Goal: Obtain resource: Obtain resource

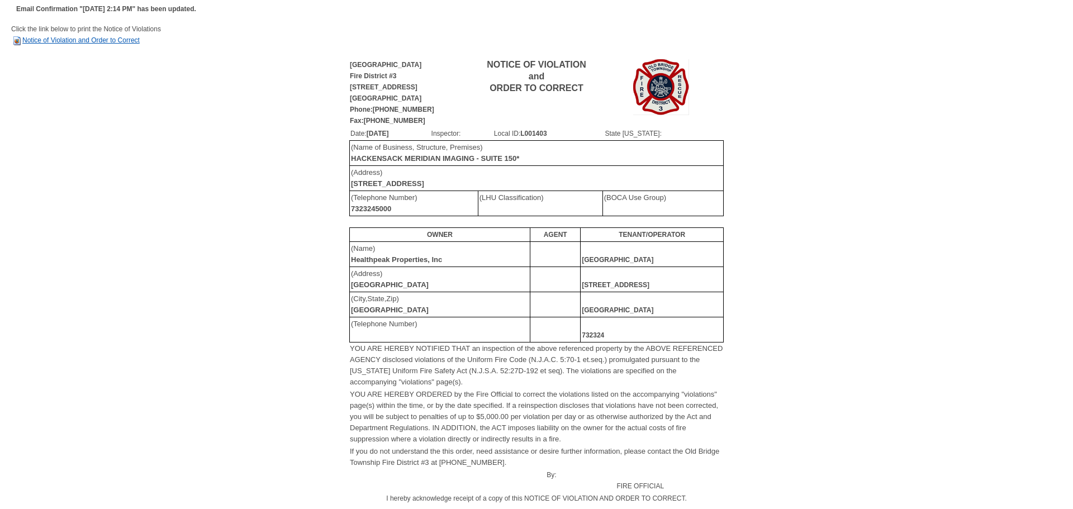
click at [122, 40] on link "Notice of Violation and Order to Correct" at bounding box center [75, 40] width 129 height 8
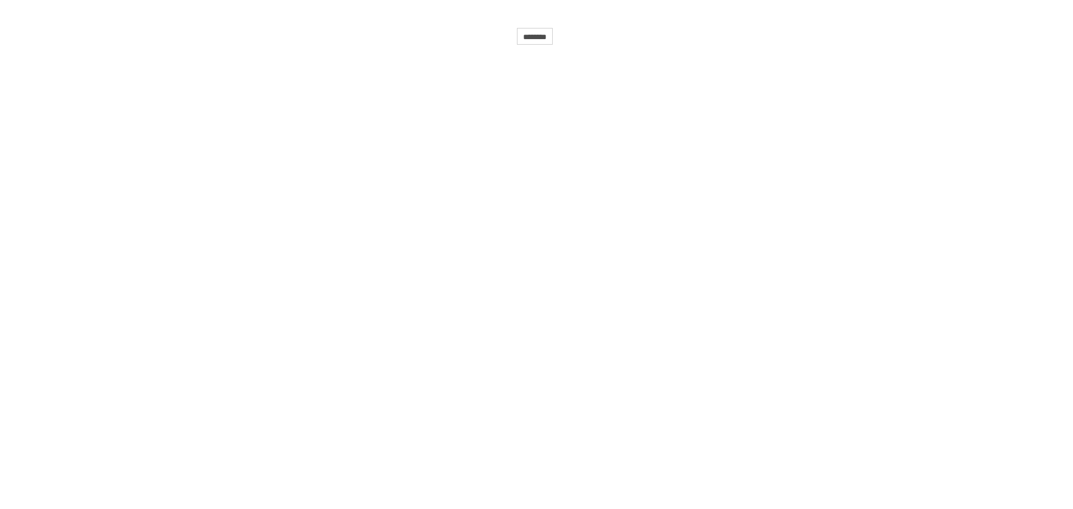
click at [399, 50] on html "**********" at bounding box center [536, 25] width 1073 height 50
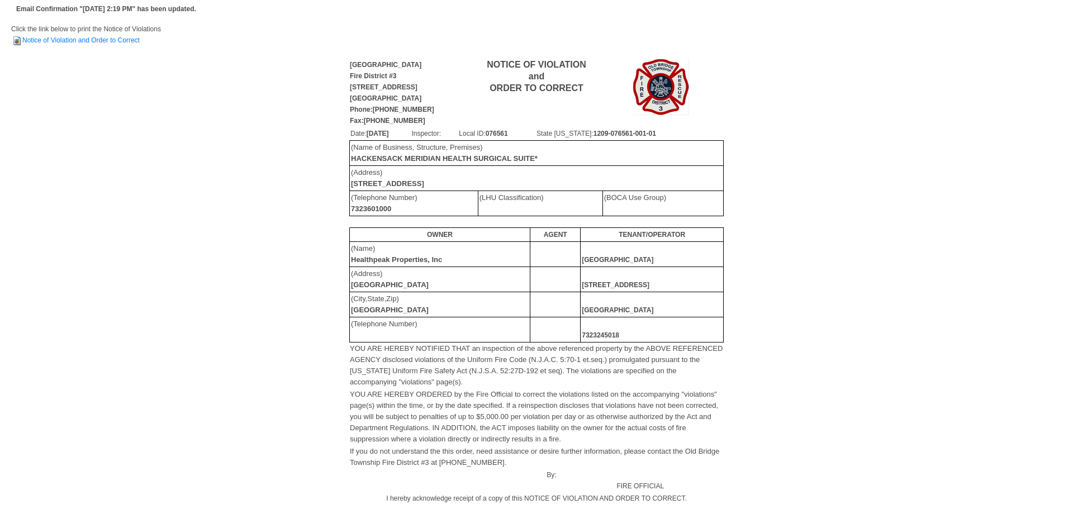
click at [100, 44] on td "Click the link below to print the Notice of Violations Notice of Violation and …" at bounding box center [536, 40] width 1051 height 34
click at [109, 42] on link "Notice of Violation and Order to Correct" at bounding box center [75, 40] width 129 height 8
click at [61, 36] on td "Click the link below to print the Notice of Violations Notice of Violation and …" at bounding box center [536, 40] width 1051 height 34
drag, startPoint x: 81, startPoint y: 39, endPoint x: 91, endPoint y: 41, distance: 10.4
click at [82, 40] on link "Notice of Violation and Order to Correct" at bounding box center [75, 40] width 129 height 8
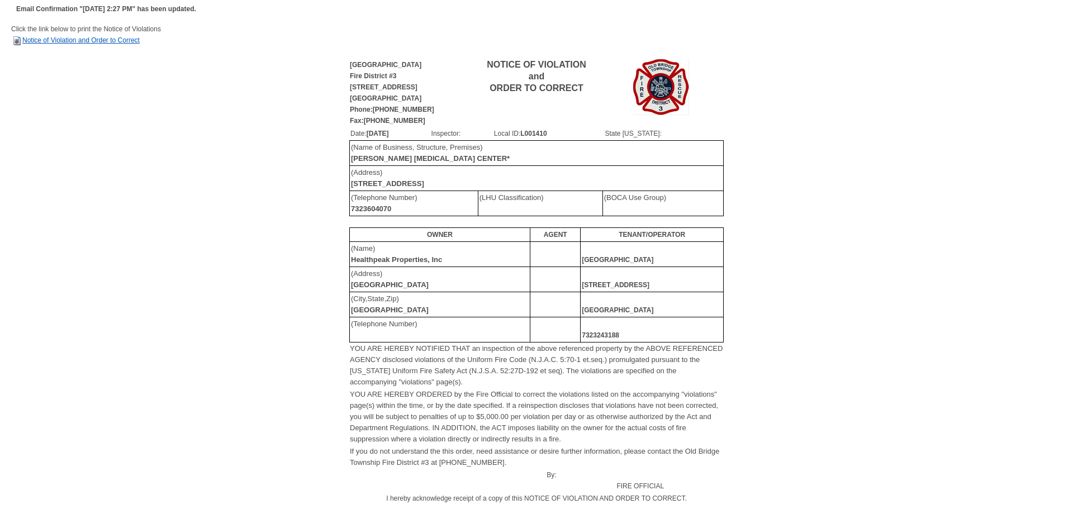
click at [73, 42] on link "Notice of Violation and Order to Correct" at bounding box center [75, 40] width 129 height 8
click at [76, 37] on link "Notice of Violation and Order to Correct" at bounding box center [75, 40] width 129 height 8
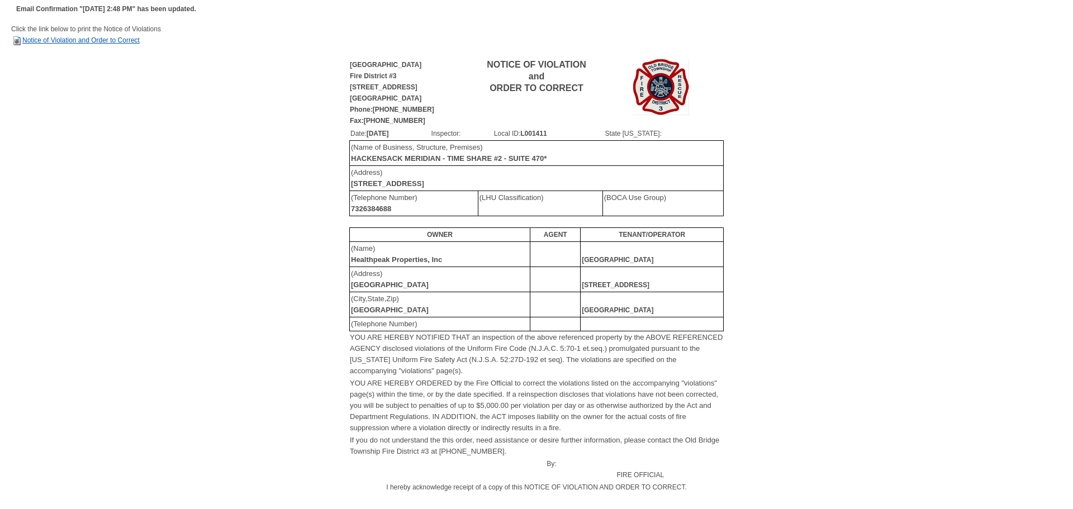
click at [74, 40] on link "Notice of Violation and Order to Correct" at bounding box center [75, 40] width 129 height 8
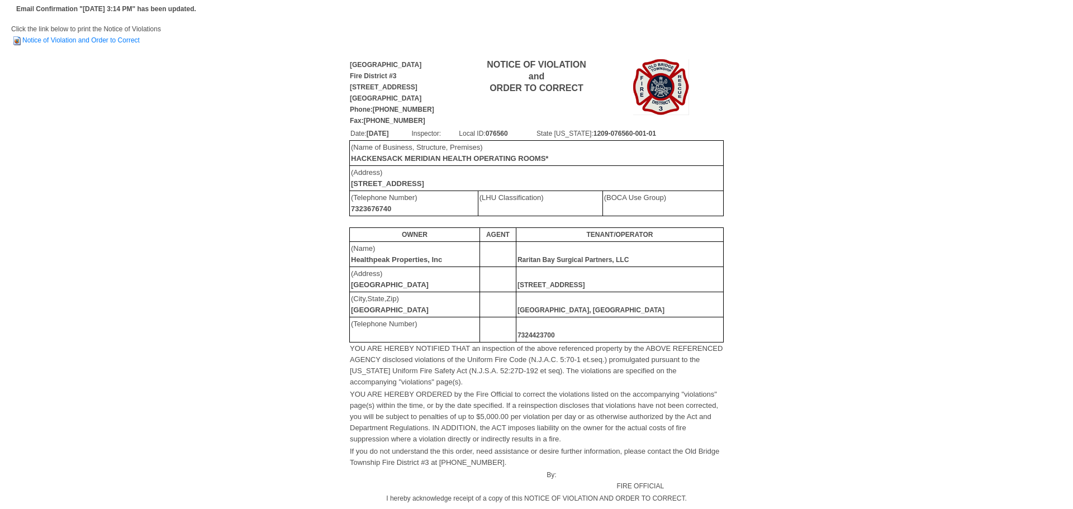
drag, startPoint x: 107, startPoint y: 38, endPoint x: 145, endPoint y: 39, distance: 38.0
click at [107, 38] on link "Notice of Violation and Order to Correct" at bounding box center [75, 40] width 129 height 8
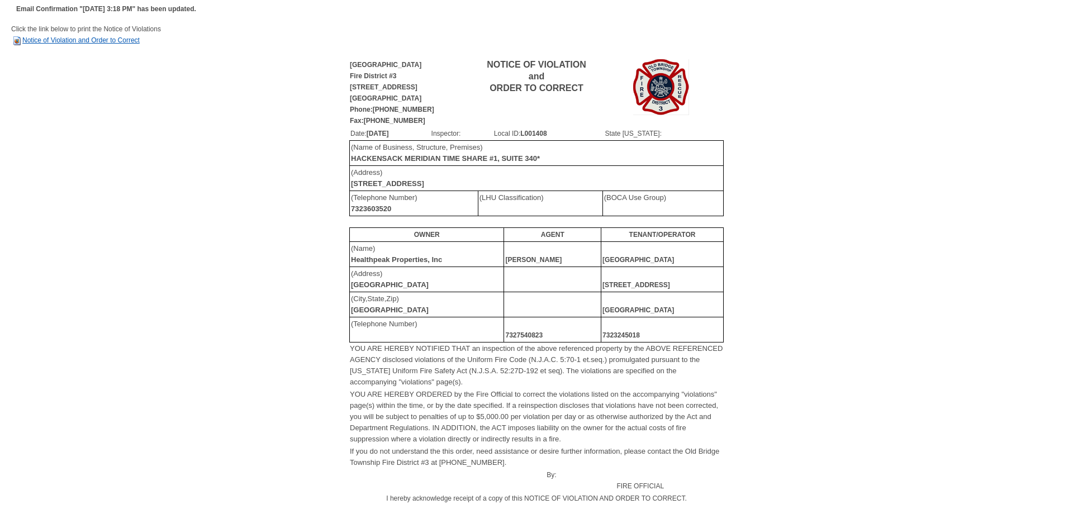
click at [97, 42] on link "Notice of Violation and Order to Correct" at bounding box center [75, 40] width 129 height 8
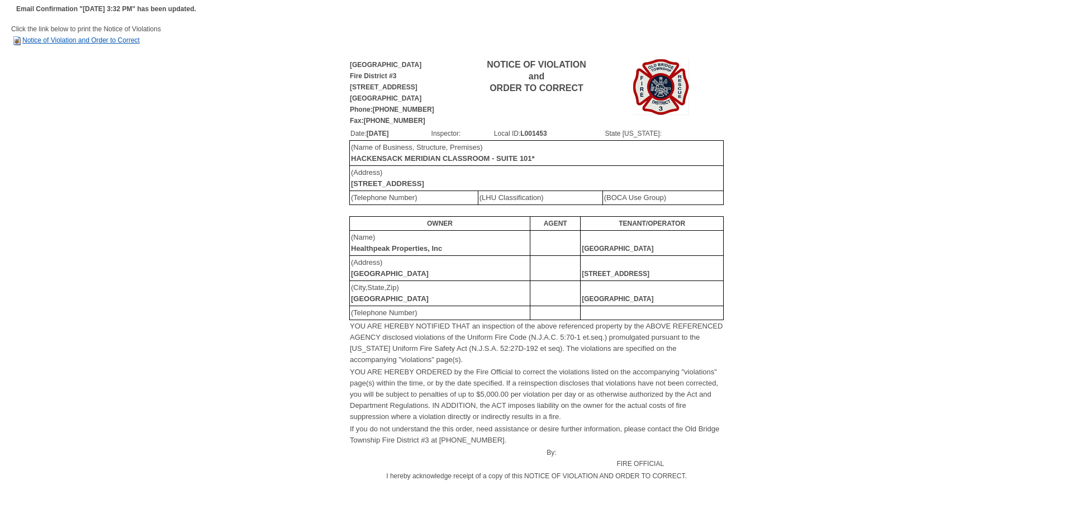
click at [97, 39] on link "Notice of Violation and Order to Correct" at bounding box center [75, 40] width 129 height 8
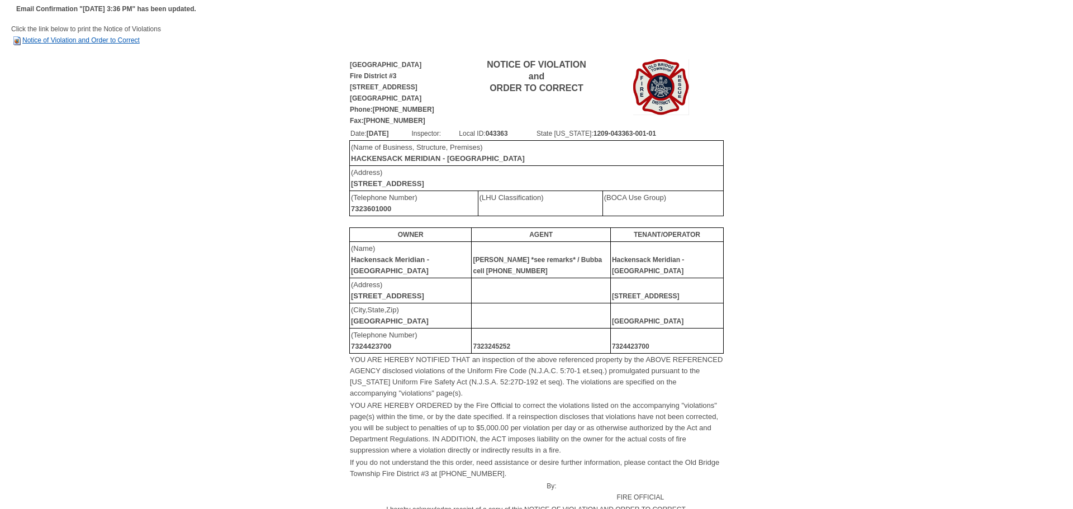
click at [86, 38] on link "Notice of Violation and Order to Correct" at bounding box center [75, 40] width 129 height 8
drag, startPoint x: 101, startPoint y: 42, endPoint x: 133, endPoint y: 45, distance: 32.5
click at [101, 42] on link "Notice of Violation and Order to Correct" at bounding box center [75, 40] width 129 height 8
